Goal: Transaction & Acquisition: Obtain resource

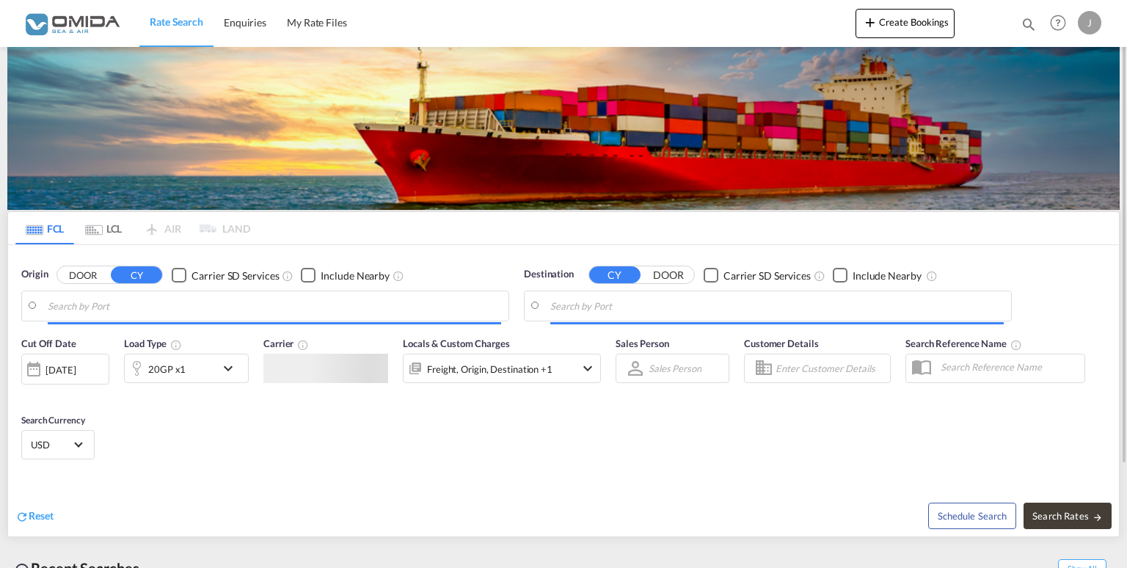
type input "[GEOGRAPHIC_DATA], PLGDY"
type input "[GEOGRAPHIC_DATA], UYMVD"
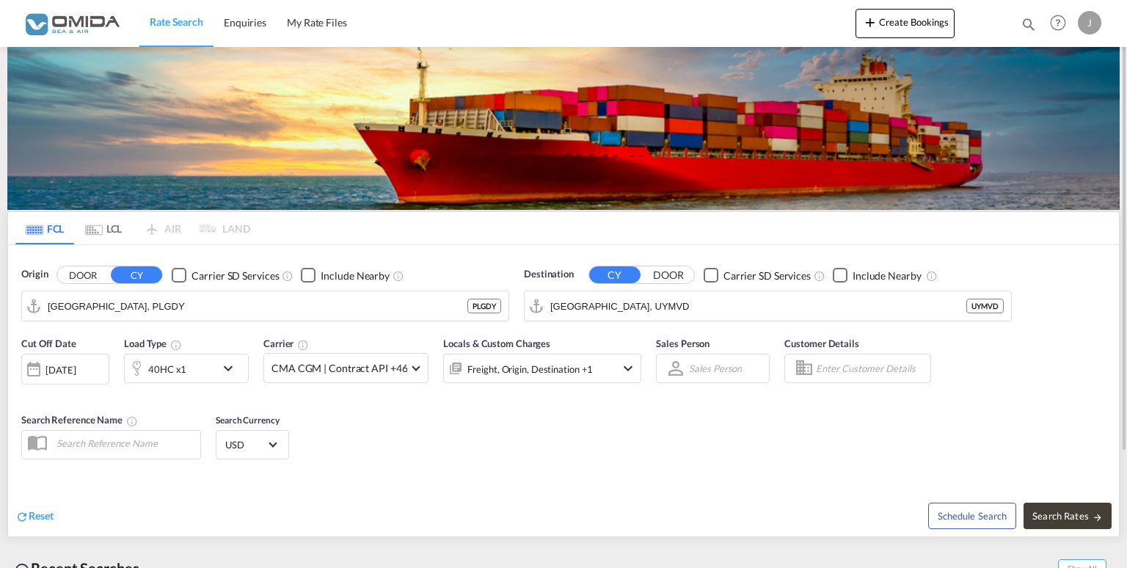
click at [231, 380] on div "40HC x1" at bounding box center [186, 368] width 125 height 29
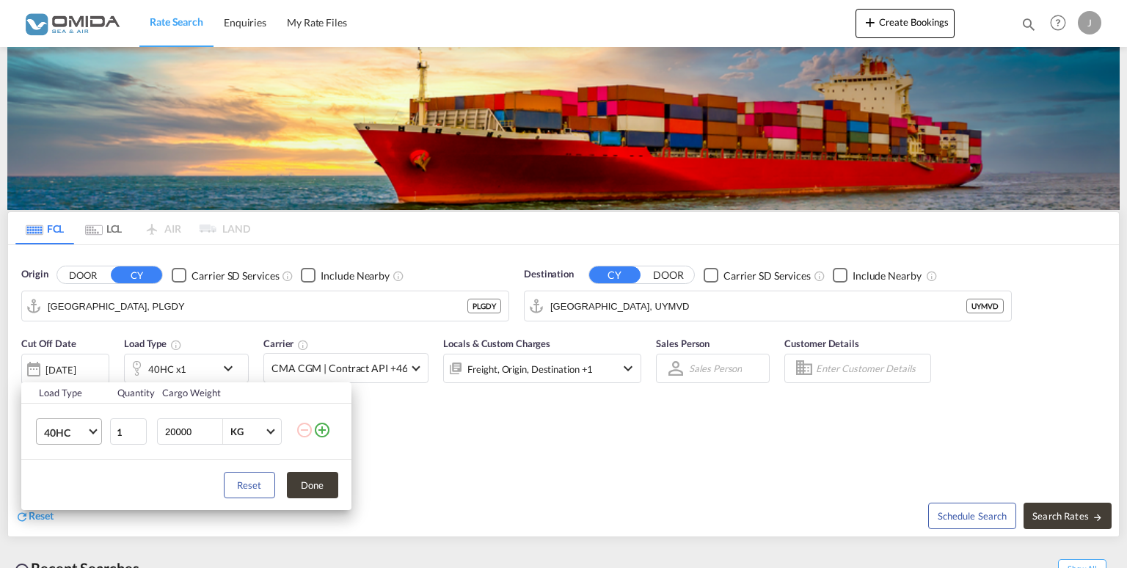
click at [90, 437] on md-select-value "40HC" at bounding box center [72, 431] width 59 height 25
click at [74, 363] on md-option "20GP" at bounding box center [82, 361] width 100 height 35
click at [320, 484] on button "Done" at bounding box center [312, 485] width 51 height 26
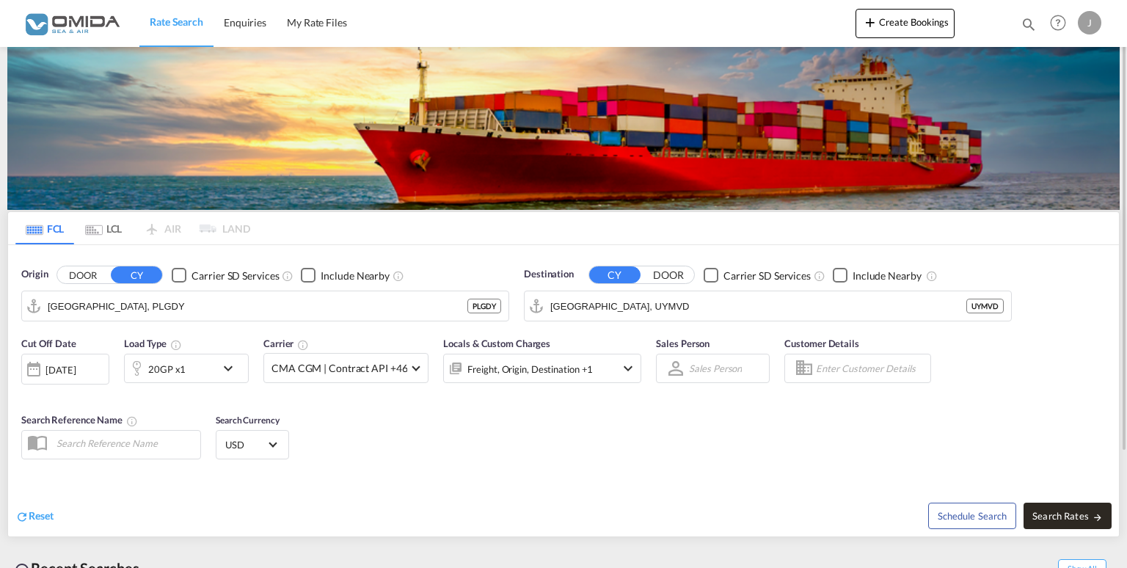
click at [1055, 509] on button "Search Rates" at bounding box center [1067, 516] width 88 height 26
type input "PLGDY to UYMVD / [DATE]"
